Goal: Transaction & Acquisition: Book appointment/travel/reservation

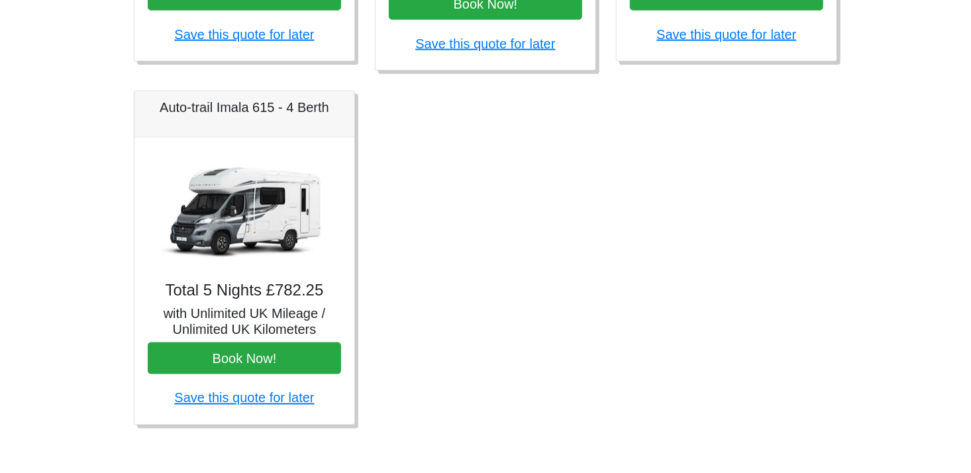
scroll to position [848, 0]
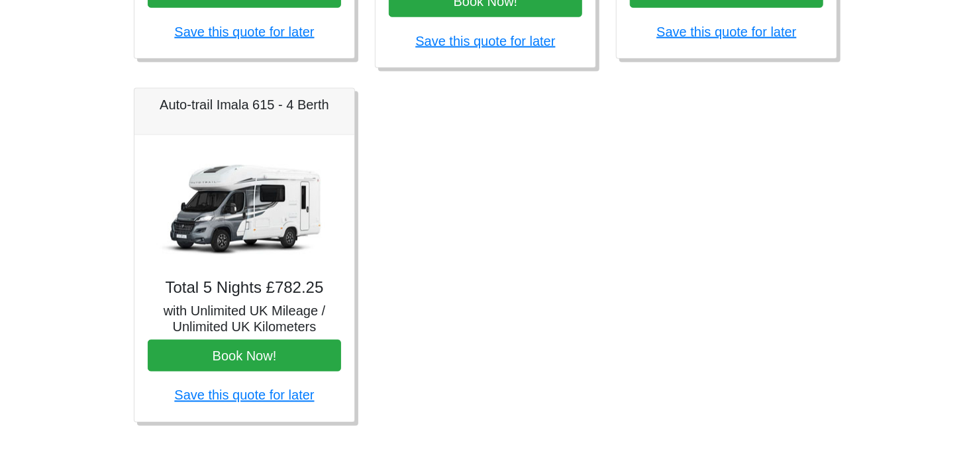
click at [250, 228] on img at bounding box center [244, 207] width 185 height 119
click at [261, 208] on img at bounding box center [244, 207] width 185 height 119
click at [236, 199] on img at bounding box center [244, 207] width 185 height 119
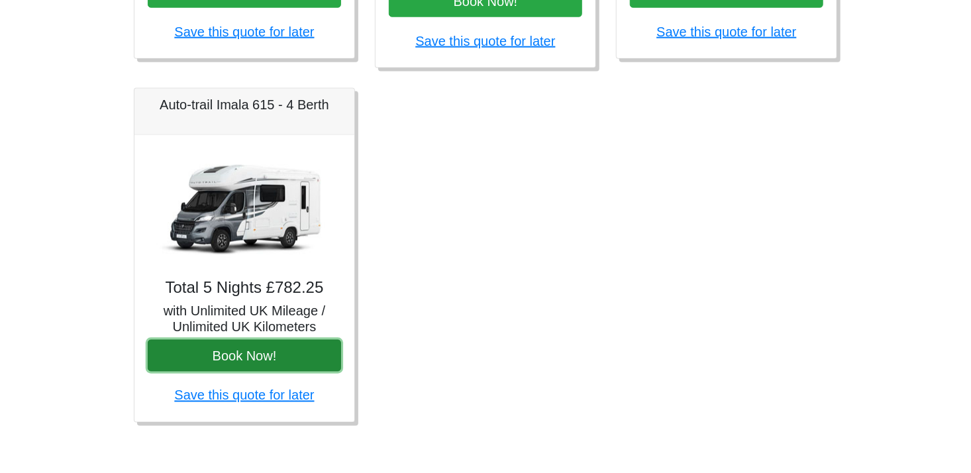
click at [252, 346] on button "Book Now!" at bounding box center [244, 356] width 193 height 32
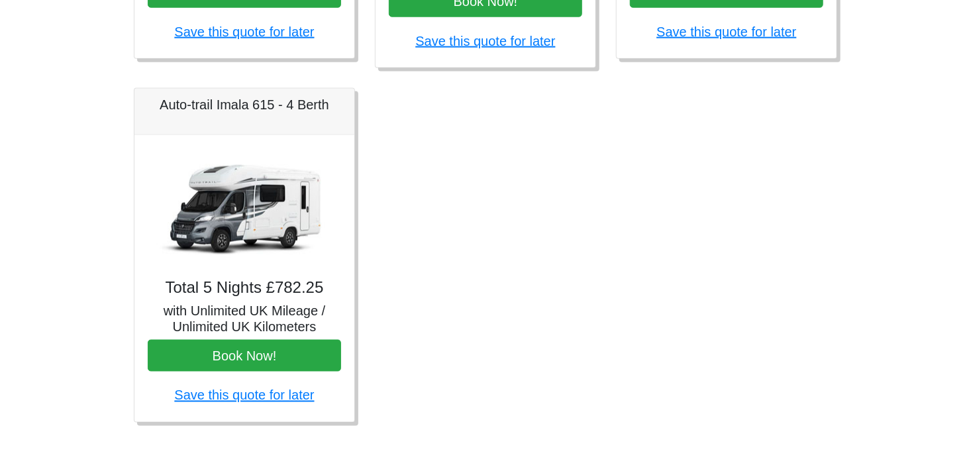
click at [233, 205] on img at bounding box center [244, 207] width 185 height 119
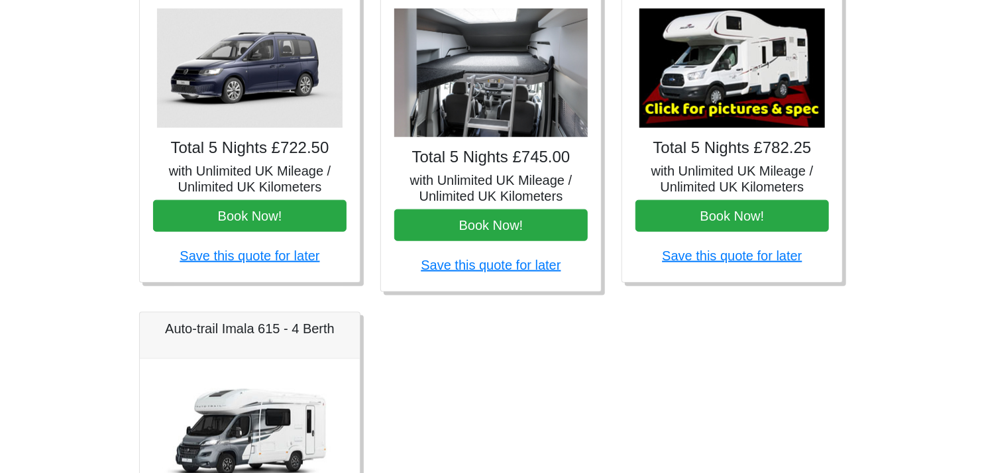
scroll to position [574, 0]
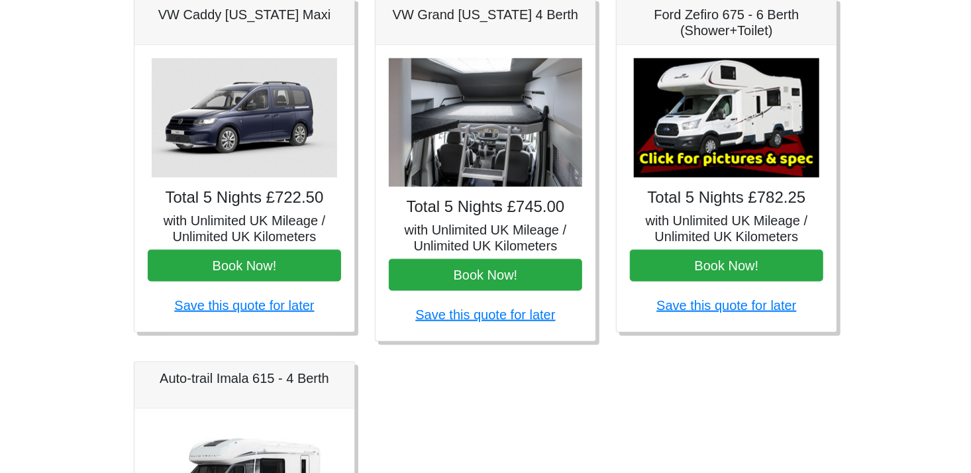
click at [738, 160] on img at bounding box center [726, 117] width 185 height 119
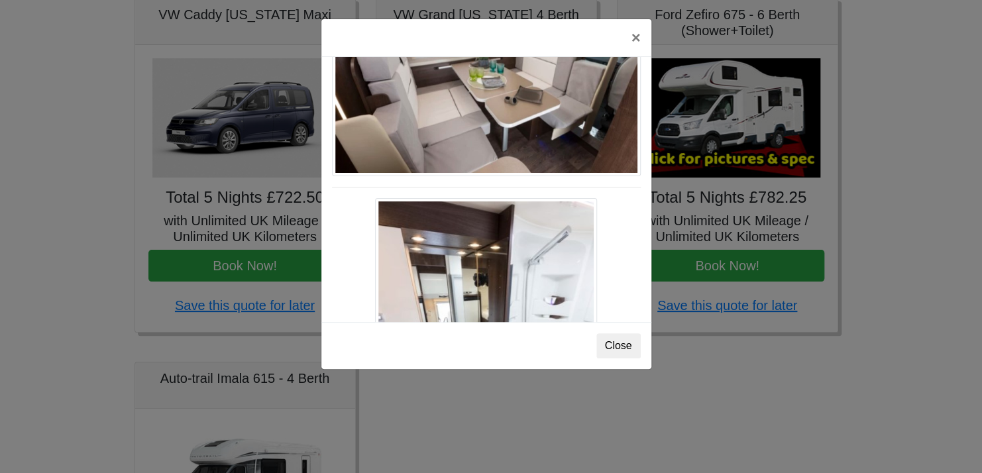
scroll to position [707, 0]
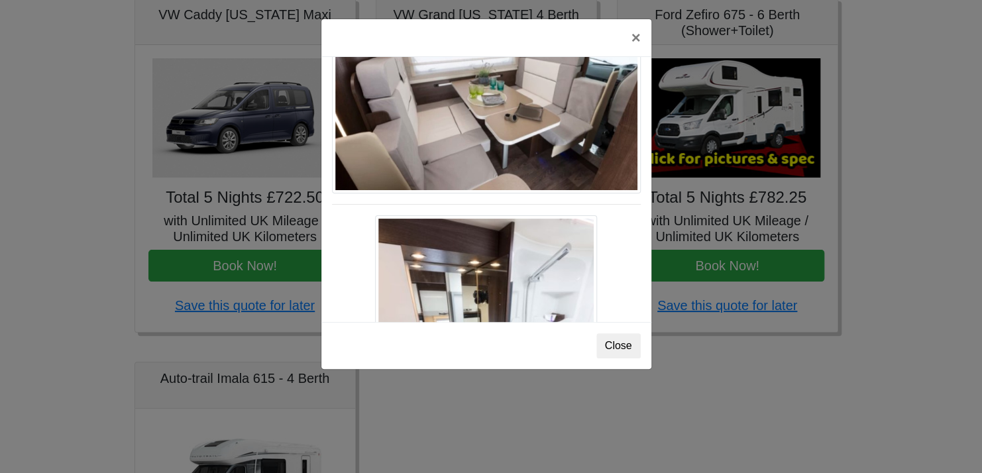
click at [670, 141] on div "× Ford Zefiro 675 Spec TECHNICAL DATA Engine: 2300cc, JTD, 130bhp. Diesel Trans…" at bounding box center [491, 236] width 982 height 473
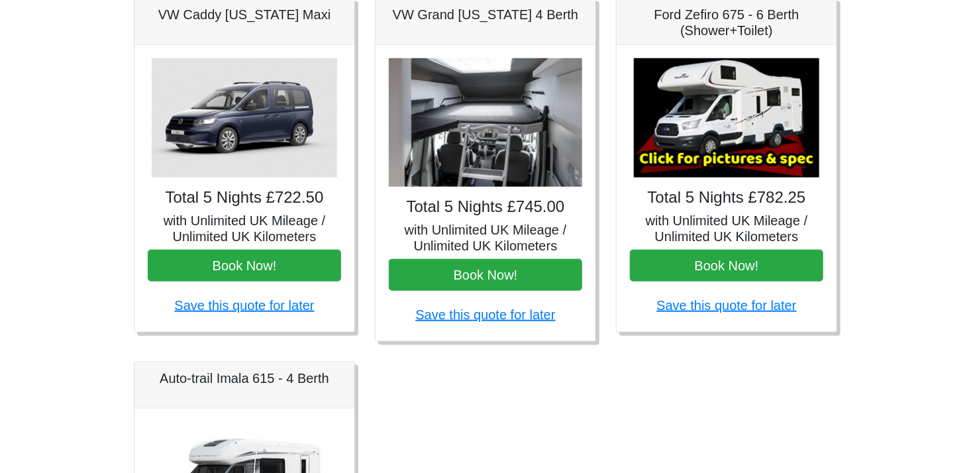
click at [774, 162] on img at bounding box center [726, 117] width 185 height 119
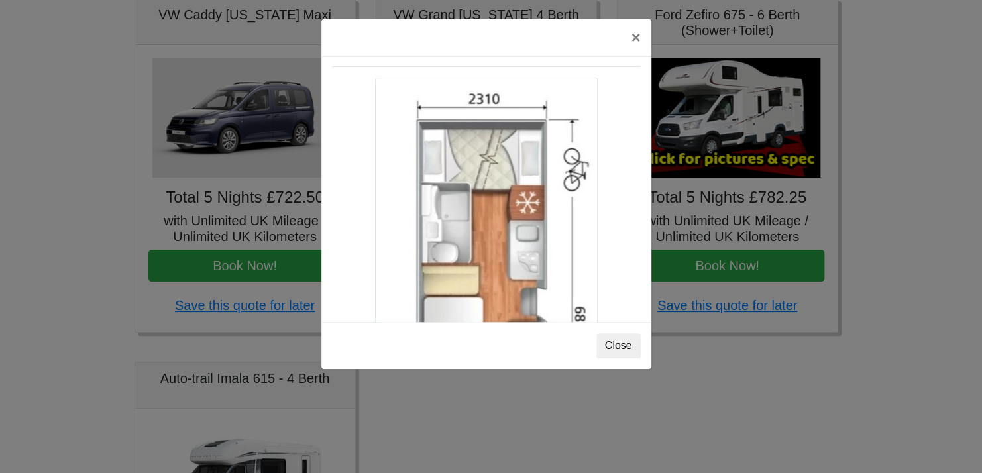
scroll to position [2129, 0]
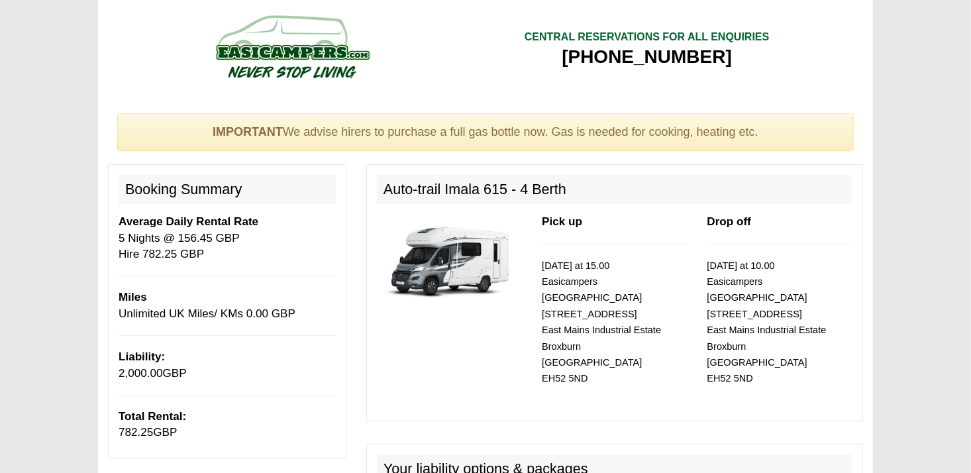
drag, startPoint x: 970, startPoint y: 78, endPoint x: 967, endPoint y: 142, distance: 64.3
